Goal: Task Accomplishment & Management: Use online tool/utility

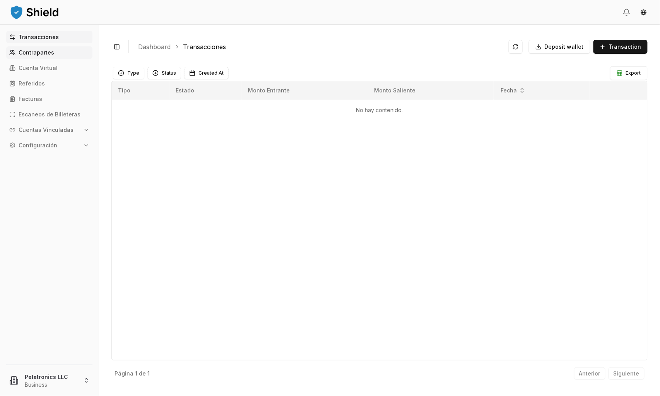
click at [50, 53] on p "Contrapartes" at bounding box center [37, 52] width 36 height 5
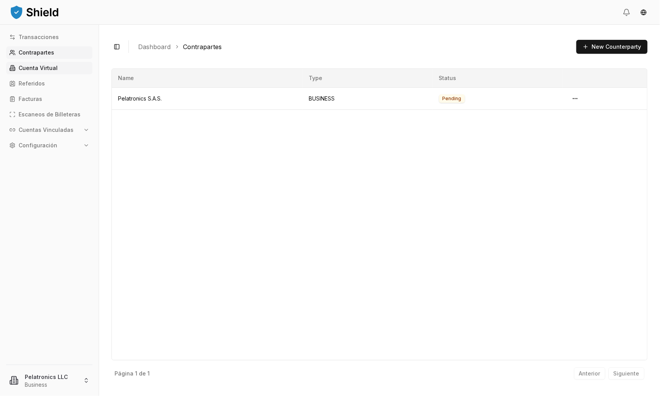
click at [49, 71] on link "Cuenta Virtual" at bounding box center [49, 68] width 86 height 12
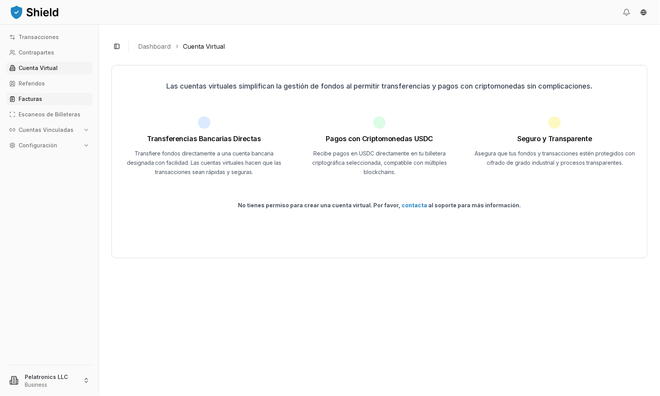
click at [34, 98] on p "Facturas" at bounding box center [31, 98] width 24 height 5
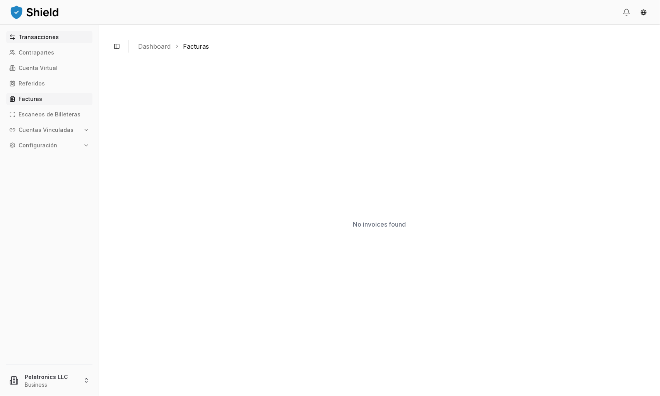
click at [50, 42] on link "Transacciones" at bounding box center [49, 37] width 86 height 12
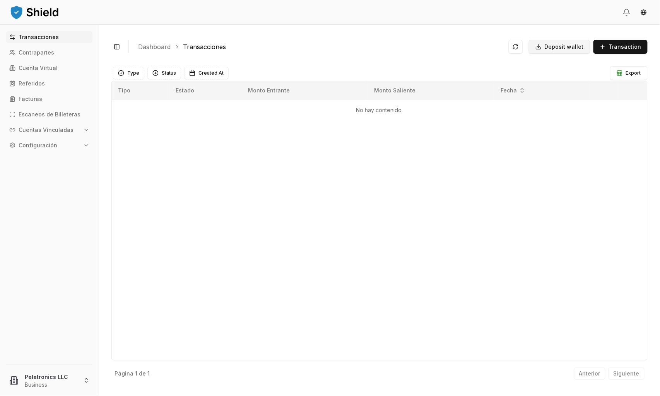
click at [571, 48] on span "Deposit wallet" at bounding box center [564, 47] width 39 height 8
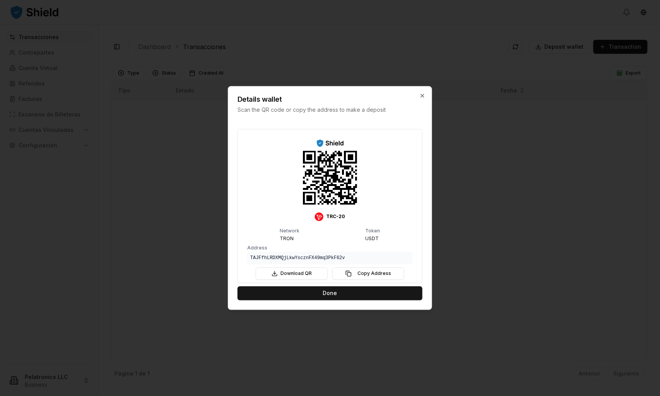
drag, startPoint x: 633, startPoint y: 39, endPoint x: 531, endPoint y: 127, distance: 135.2
click at [567, 135] on div at bounding box center [330, 198] width 660 height 396
